Goal: Book appointment/travel/reservation

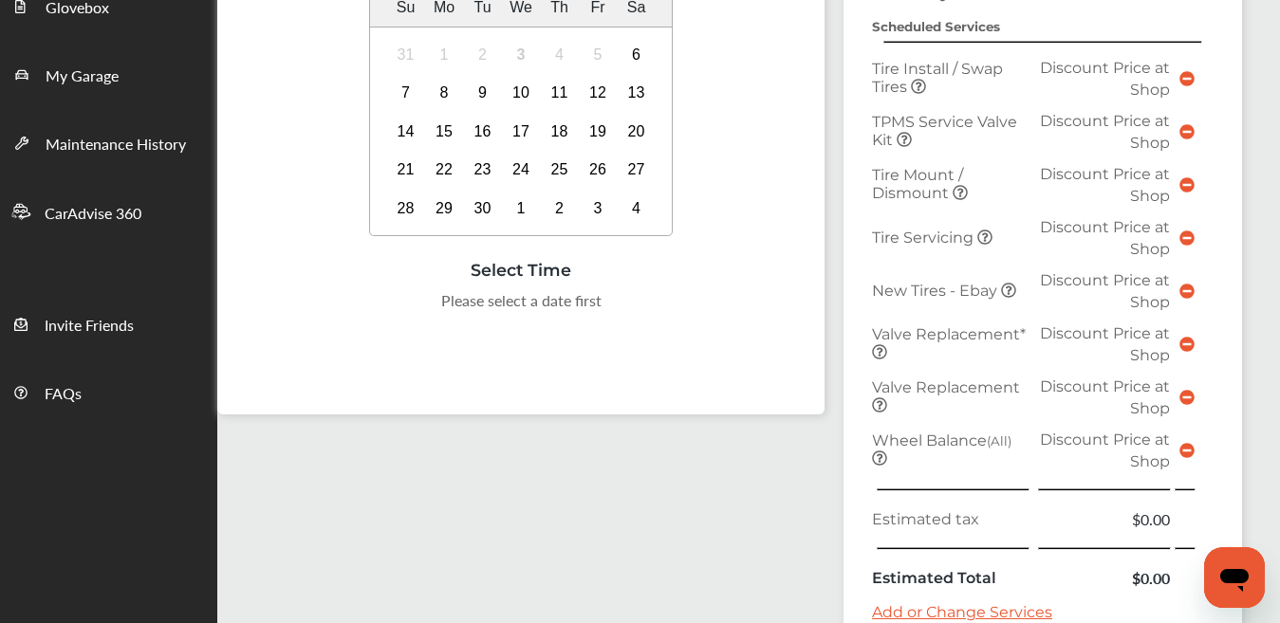
scroll to position [389, 0]
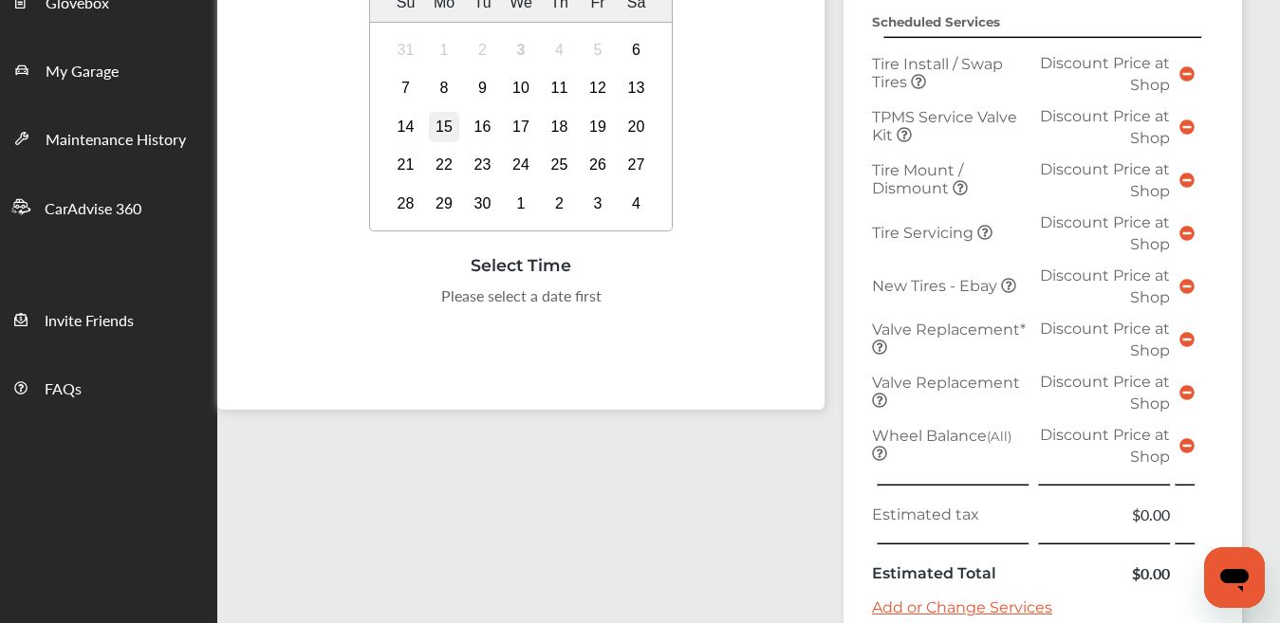
click at [442, 127] on div "15" at bounding box center [444, 127] width 30 height 30
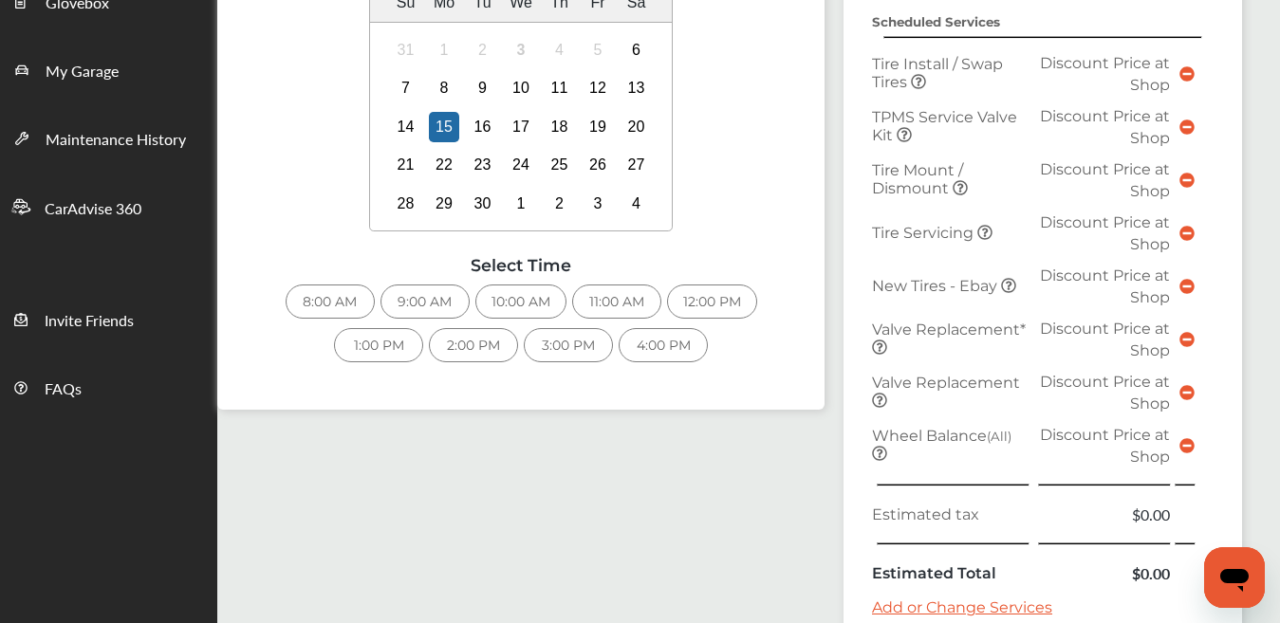
click at [405, 301] on div "9:00 AM" at bounding box center [424, 302] width 89 height 34
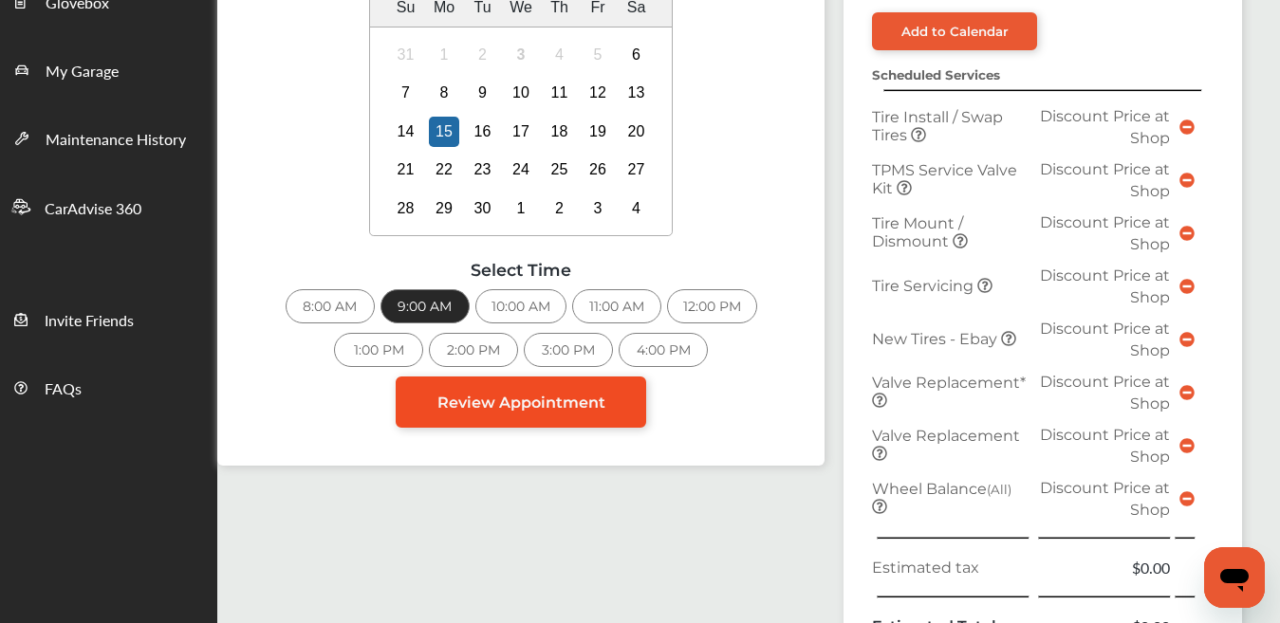
click at [589, 408] on span "Review Appointment" at bounding box center [521, 403] width 168 height 18
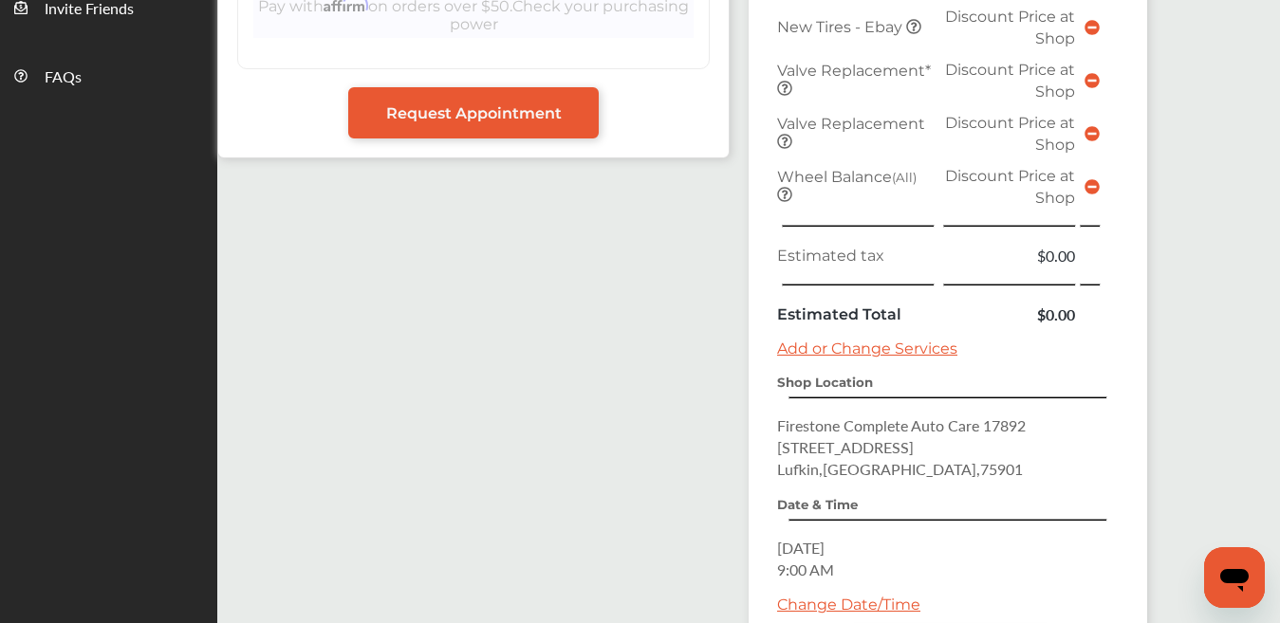
scroll to position [779, 0]
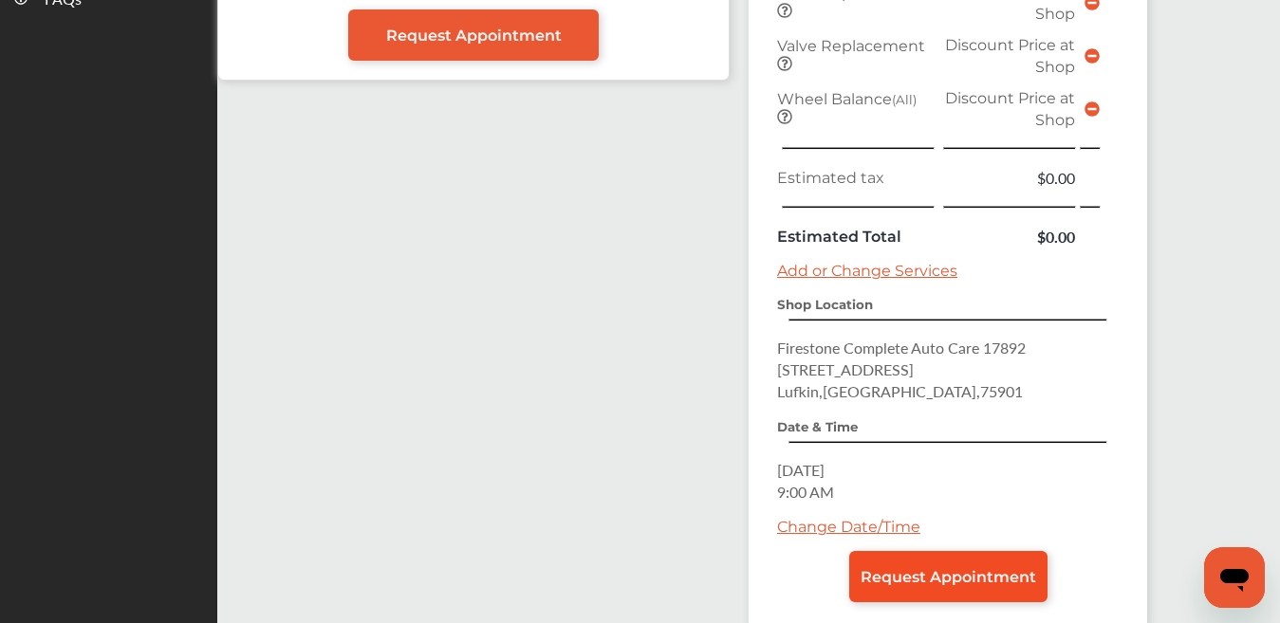
click at [987, 571] on span "Request Appointment" at bounding box center [947, 577] width 175 height 18
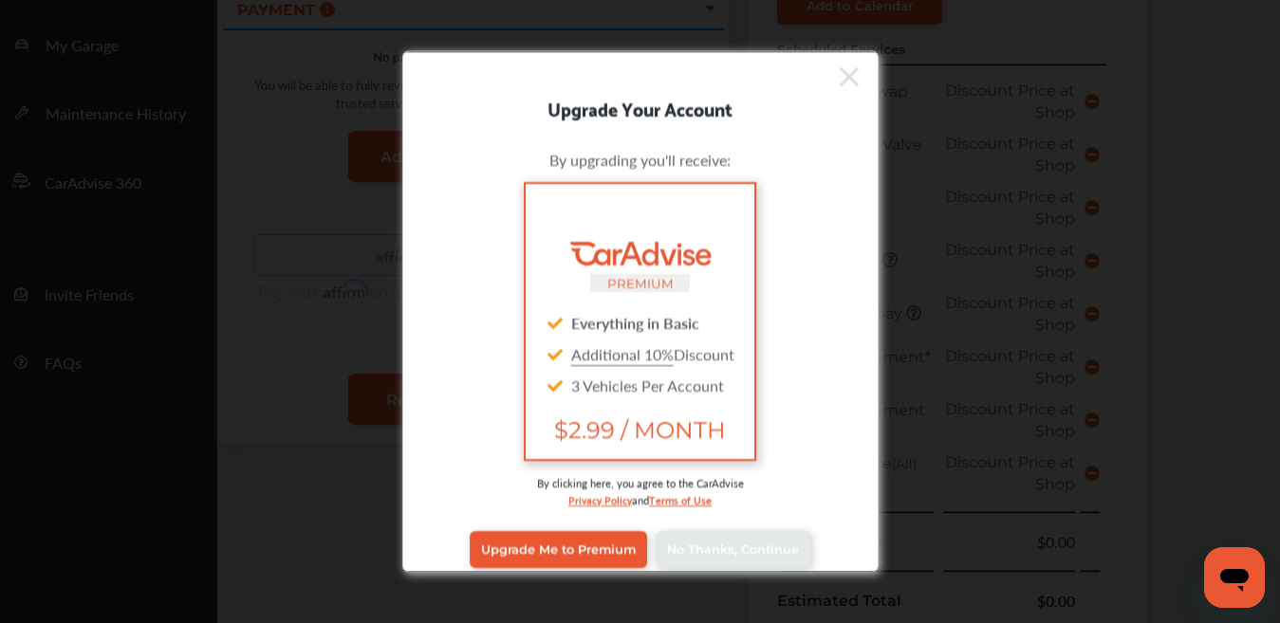
scroll to position [259, 0]
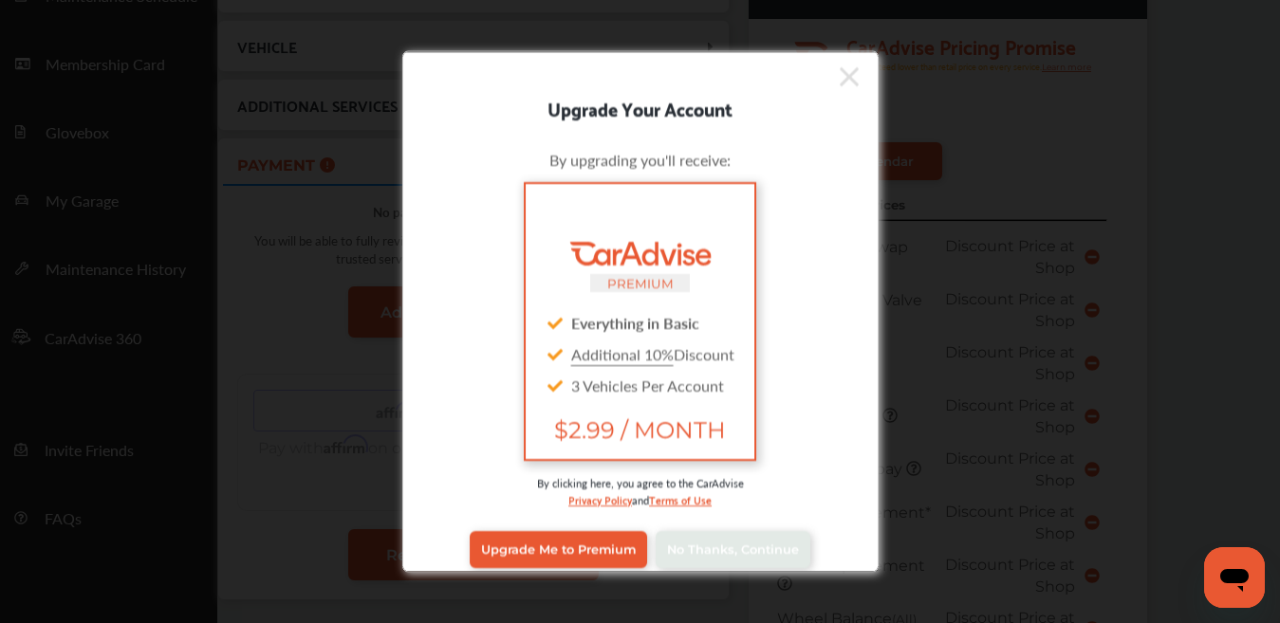
click at [840, 81] on icon at bounding box center [849, 76] width 19 height 30
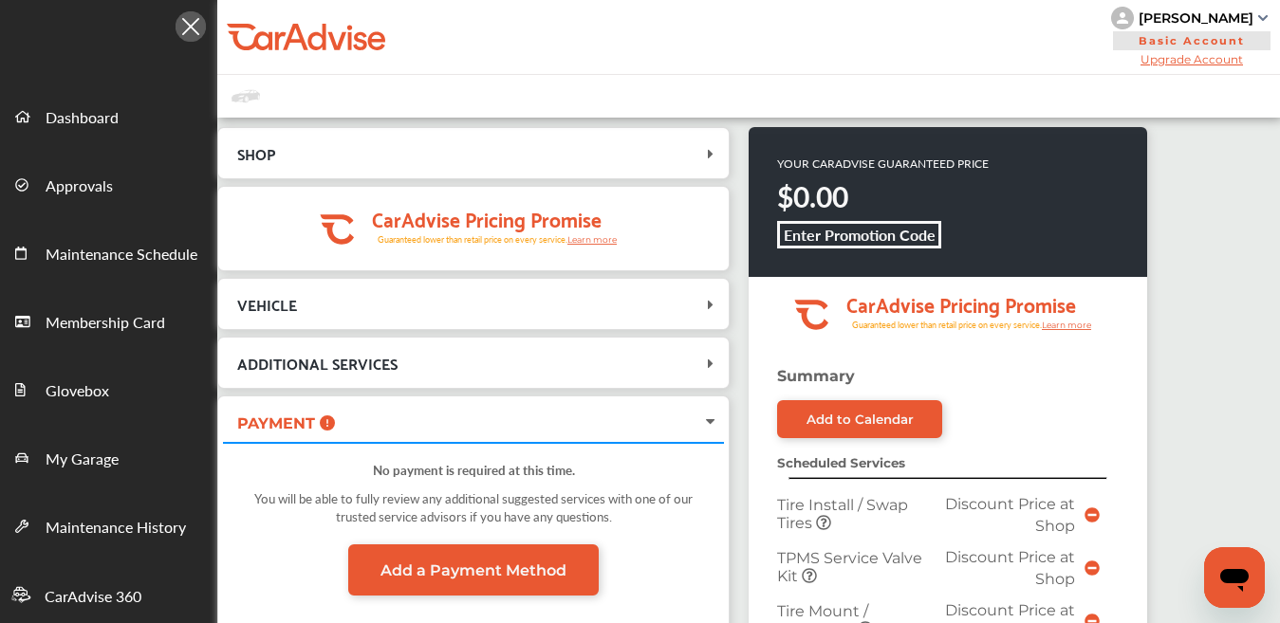
scroll to position [0, 0]
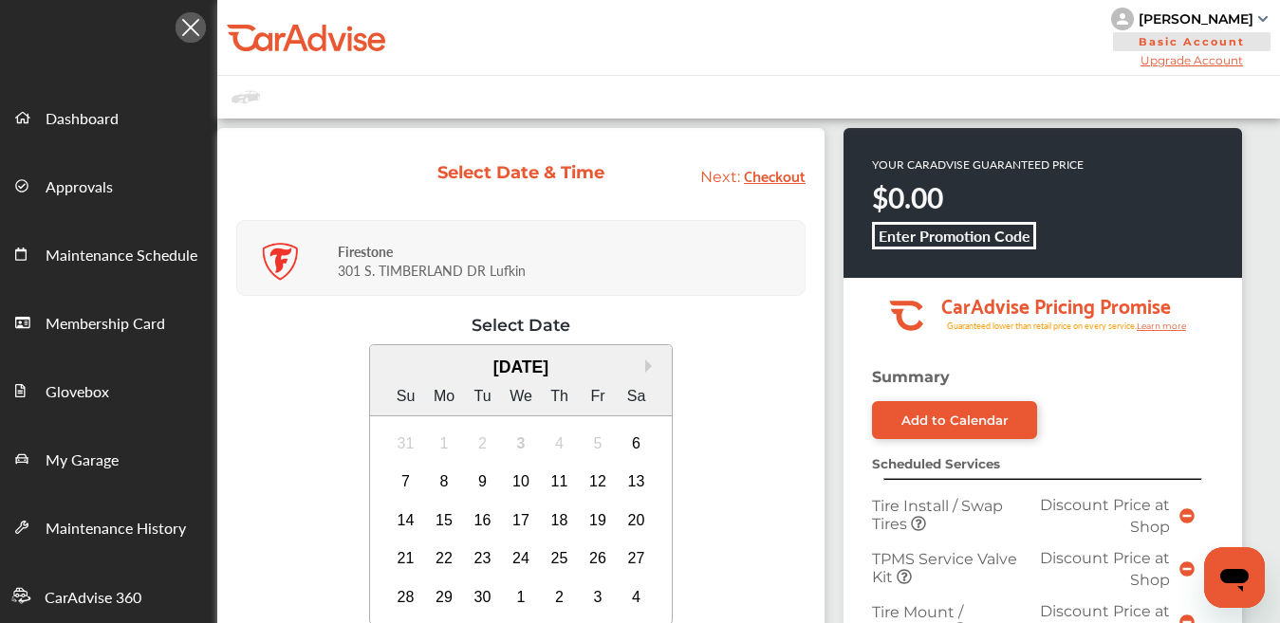
scroll to position [389, 0]
